Goal: Navigation & Orientation: Find specific page/section

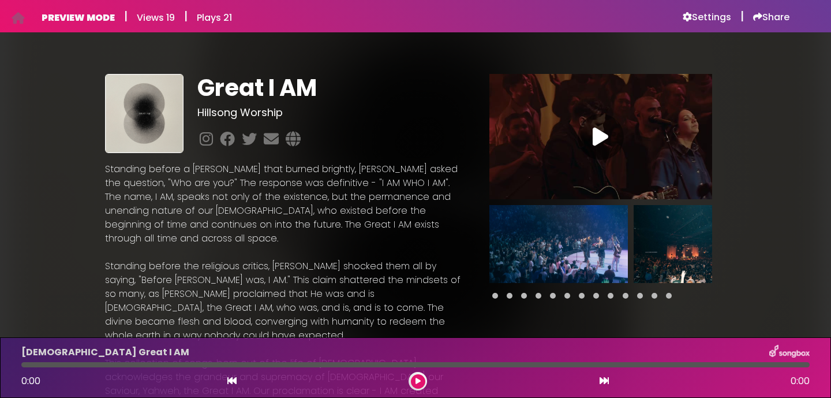
click at [666, 298] on span at bounding box center [669, 296] width 6 height 6
click at [507, 298] on span at bounding box center [510, 296] width 6 height 6
click at [519, 298] on div at bounding box center [600, 296] width 223 height 14
click at [521, 298] on span at bounding box center [524, 296] width 6 height 6
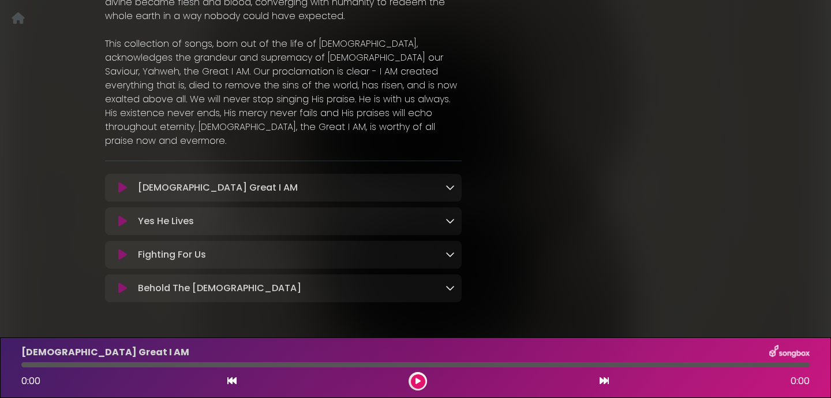
scroll to position [318, 0]
click at [454, 184] on icon at bounding box center [450, 188] width 9 height 9
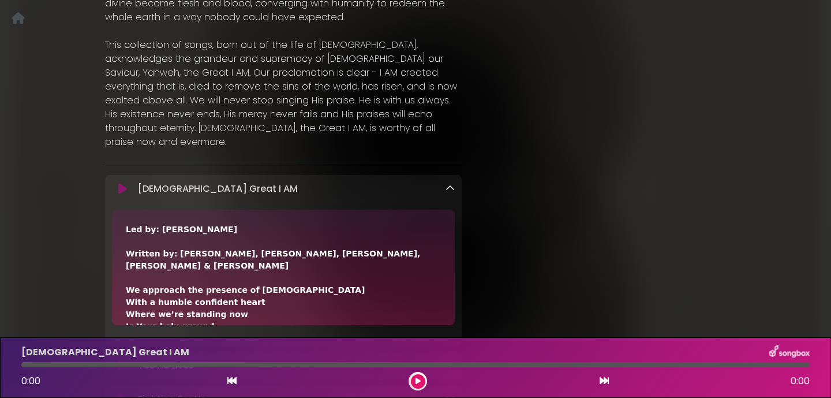
click at [454, 184] on icon at bounding box center [450, 188] width 9 height 9
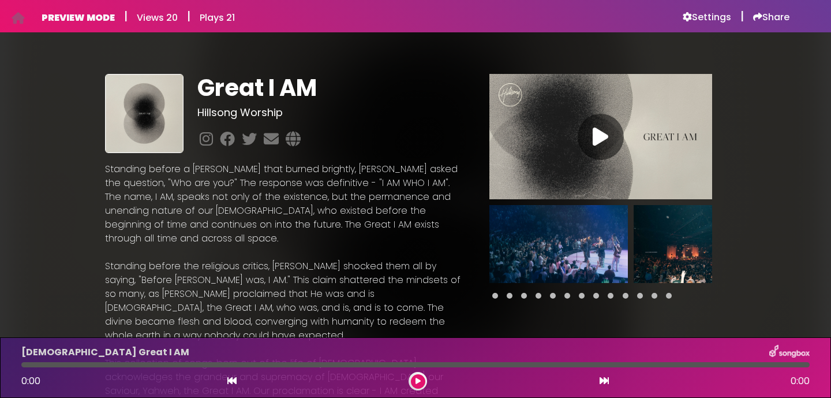
scroll to position [0, 0]
click at [293, 141] on icon at bounding box center [293, 138] width 20 height 15
click at [705, 17] on h6 "Settings" at bounding box center [707, 18] width 48 height 12
